Goal: Task Accomplishment & Management: Use online tool/utility

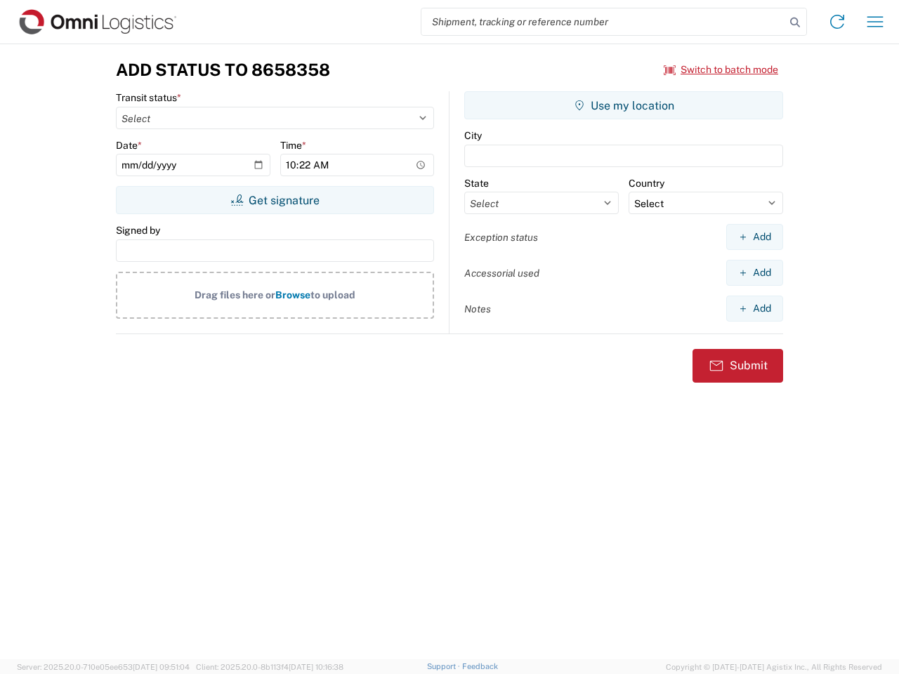
click at [603, 22] on input "search" at bounding box center [603, 21] width 364 height 27
click at [795, 22] on icon at bounding box center [795, 23] width 20 height 20
click at [837, 22] on icon at bounding box center [837, 22] width 22 height 22
click at [875, 22] on icon "button" at bounding box center [875, 21] width 16 height 11
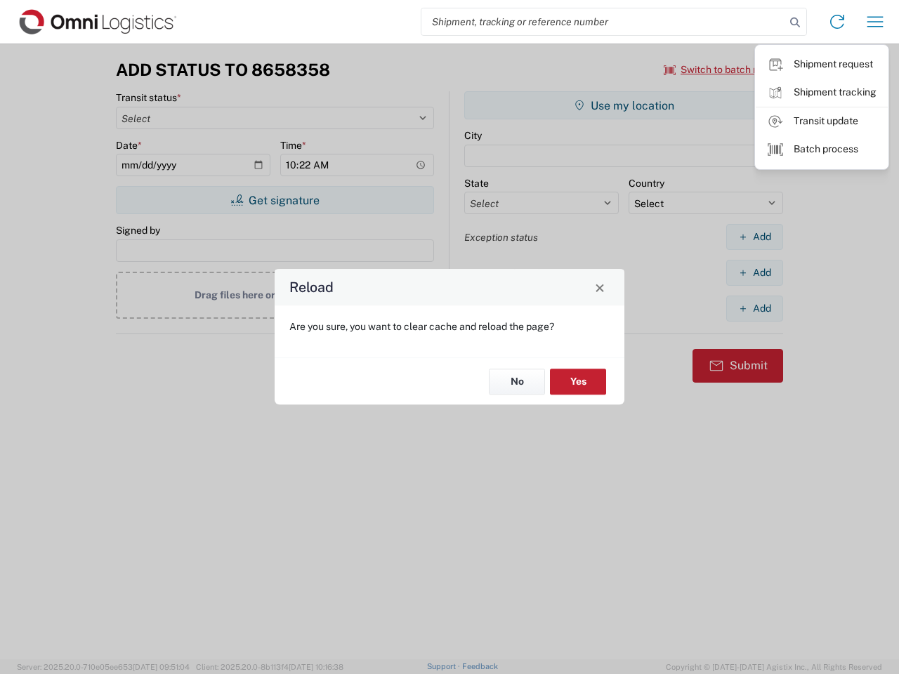
click at [275, 200] on div "Reload Are you sure, you want to clear cache and reload the page? No Yes" at bounding box center [449, 337] width 899 height 674
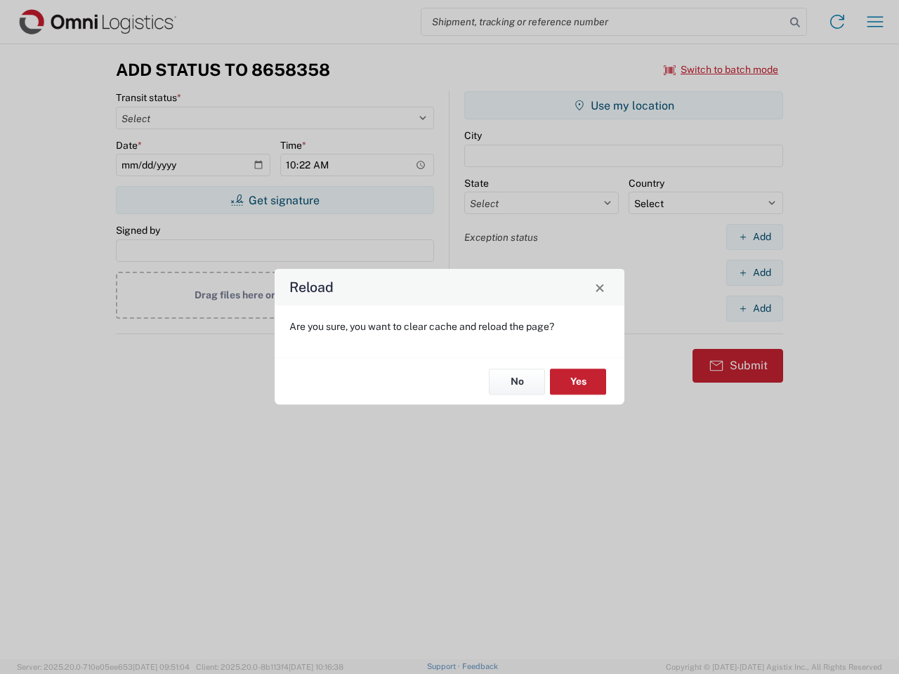
click at [624, 105] on div "Reload Are you sure, you want to clear cache and reload the page? No Yes" at bounding box center [449, 337] width 899 height 674
click at [754, 237] on div "Reload Are you sure, you want to clear cache and reload the page? No Yes" at bounding box center [449, 337] width 899 height 674
click at [754, 273] on div "Reload Are you sure, you want to clear cache and reload the page? No Yes" at bounding box center [449, 337] width 899 height 674
click at [754, 308] on div "Reload Are you sure, you want to clear cache and reload the page? No Yes" at bounding box center [449, 337] width 899 height 674
